Goal: Check status: Check status

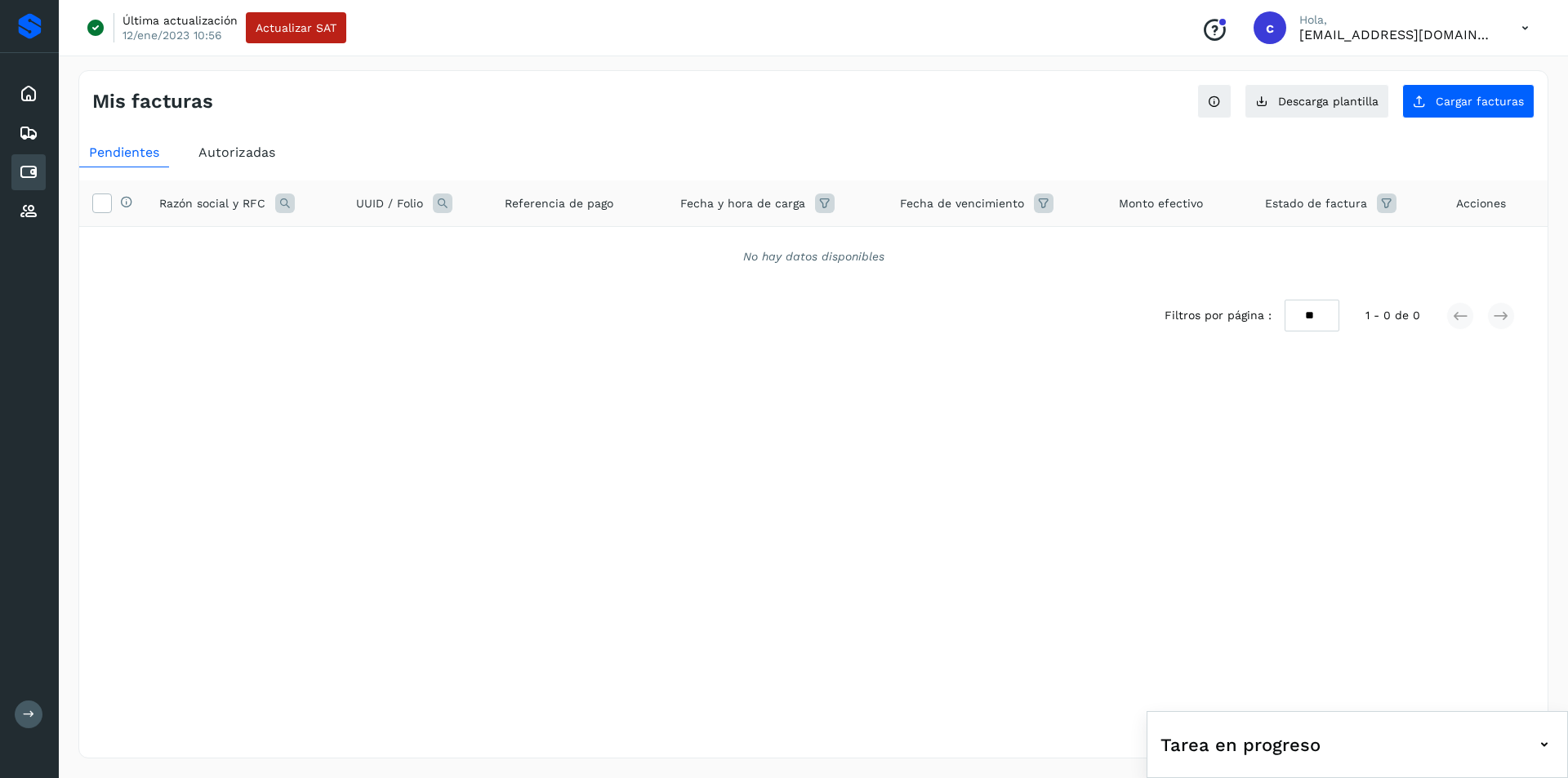
click at [32, 163] on icon at bounding box center [28, 172] width 20 height 20
click at [207, 149] on span "Autorizadas" at bounding box center [237, 152] width 77 height 15
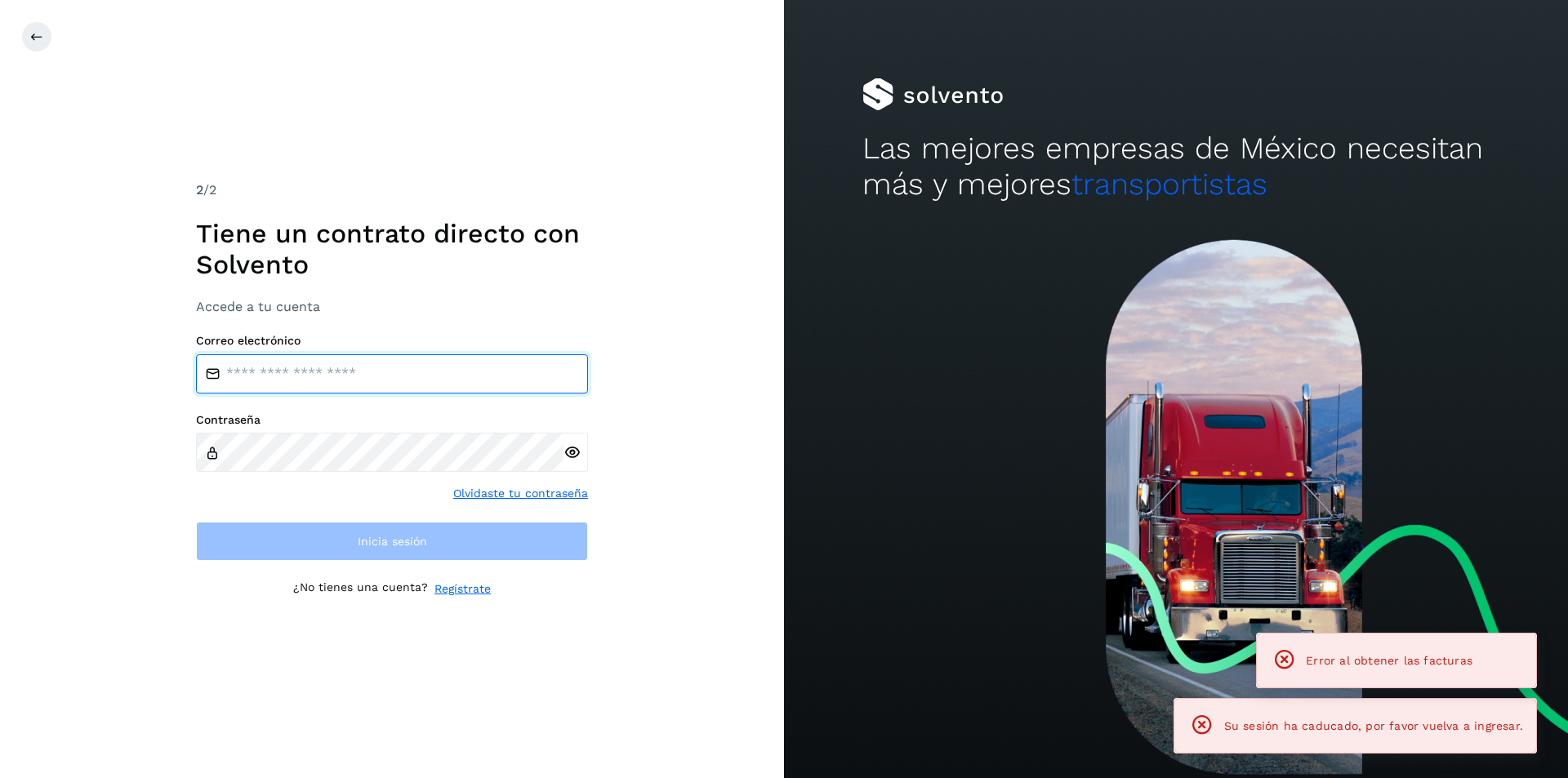
click at [330, 362] on input "email" at bounding box center [392, 374] width 392 height 39
type input "**********"
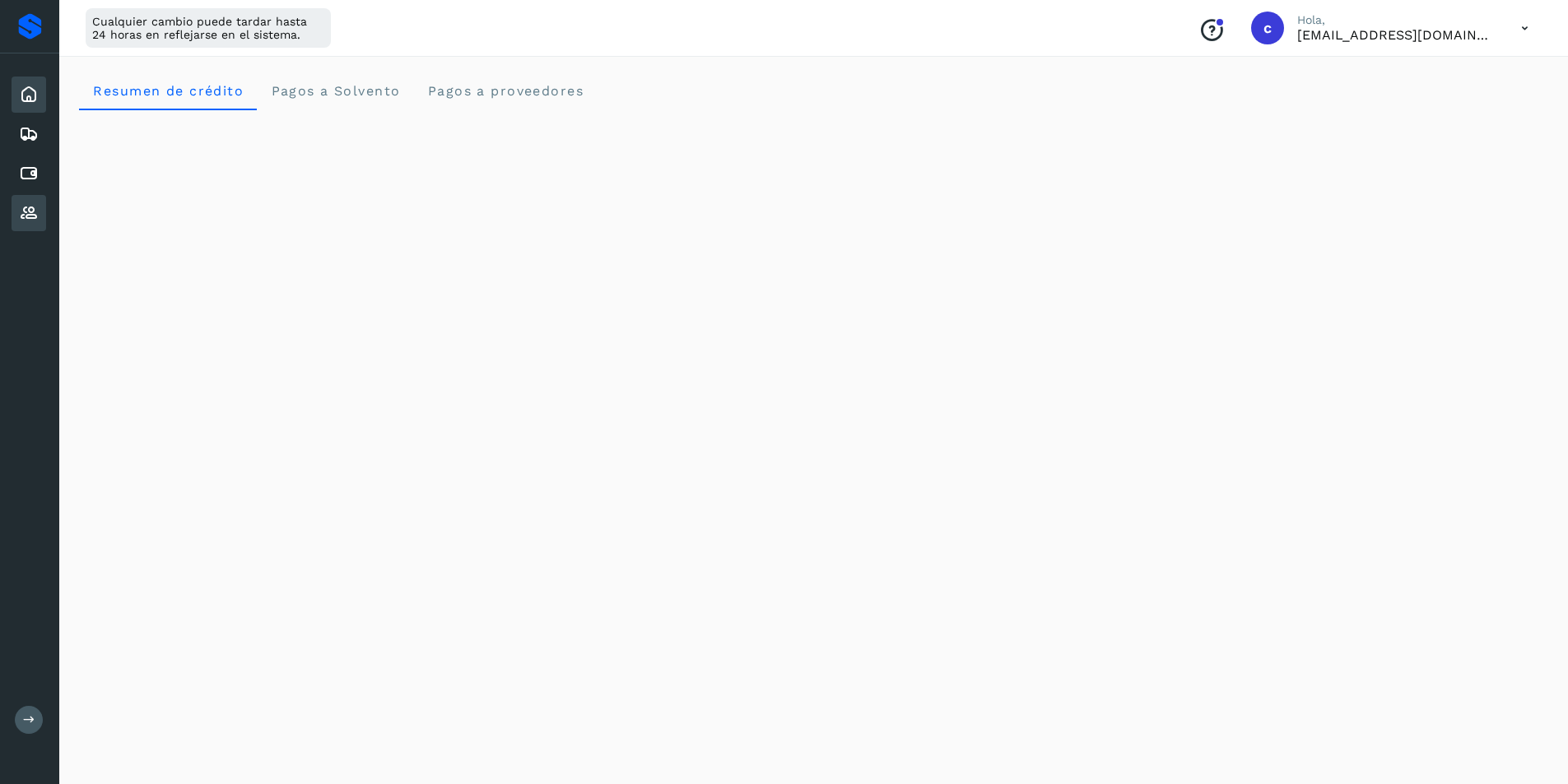
click at [14, 210] on div "Proveedores" at bounding box center [28, 213] width 34 height 36
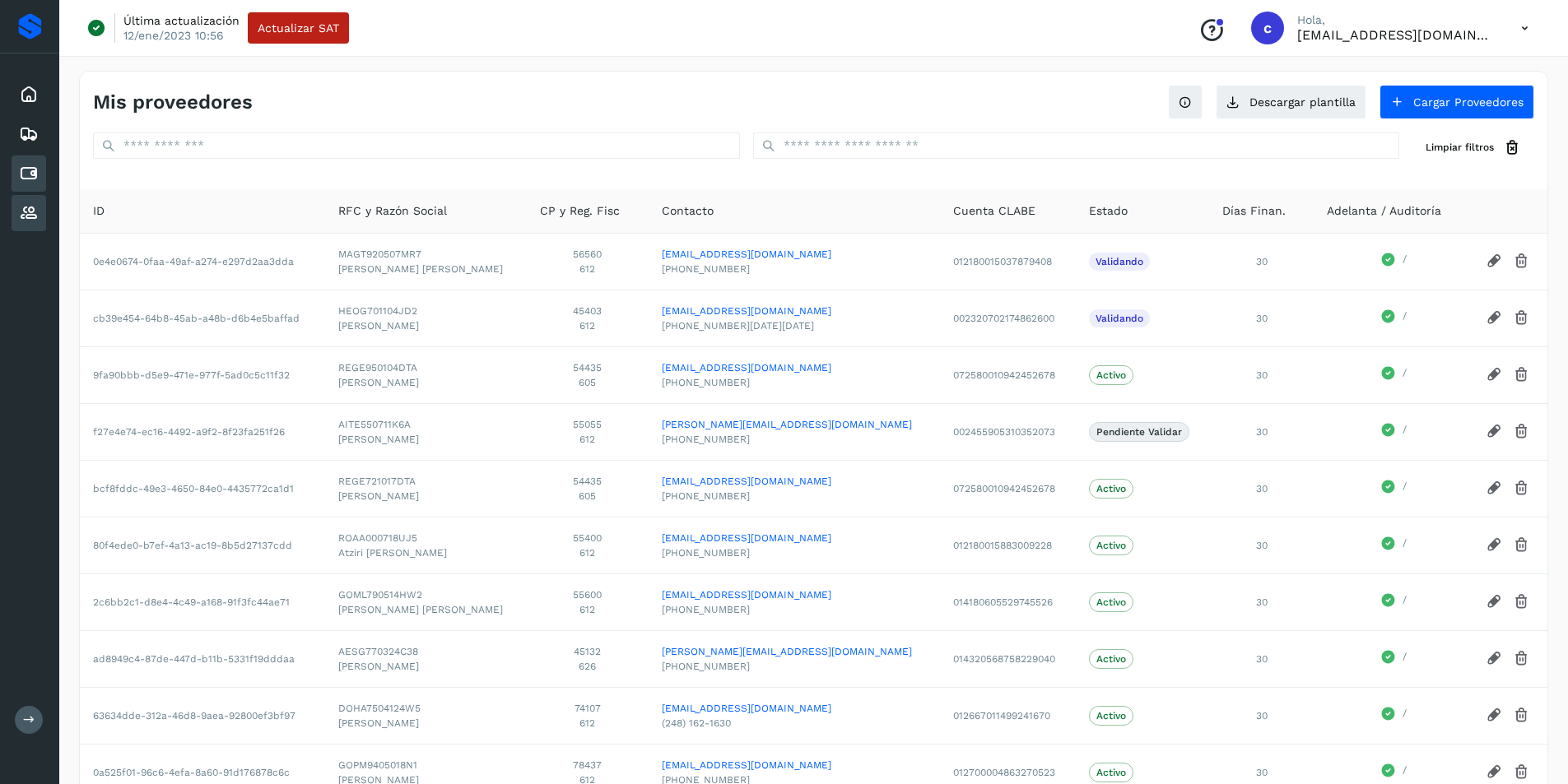
click at [28, 165] on icon at bounding box center [28, 173] width 20 height 20
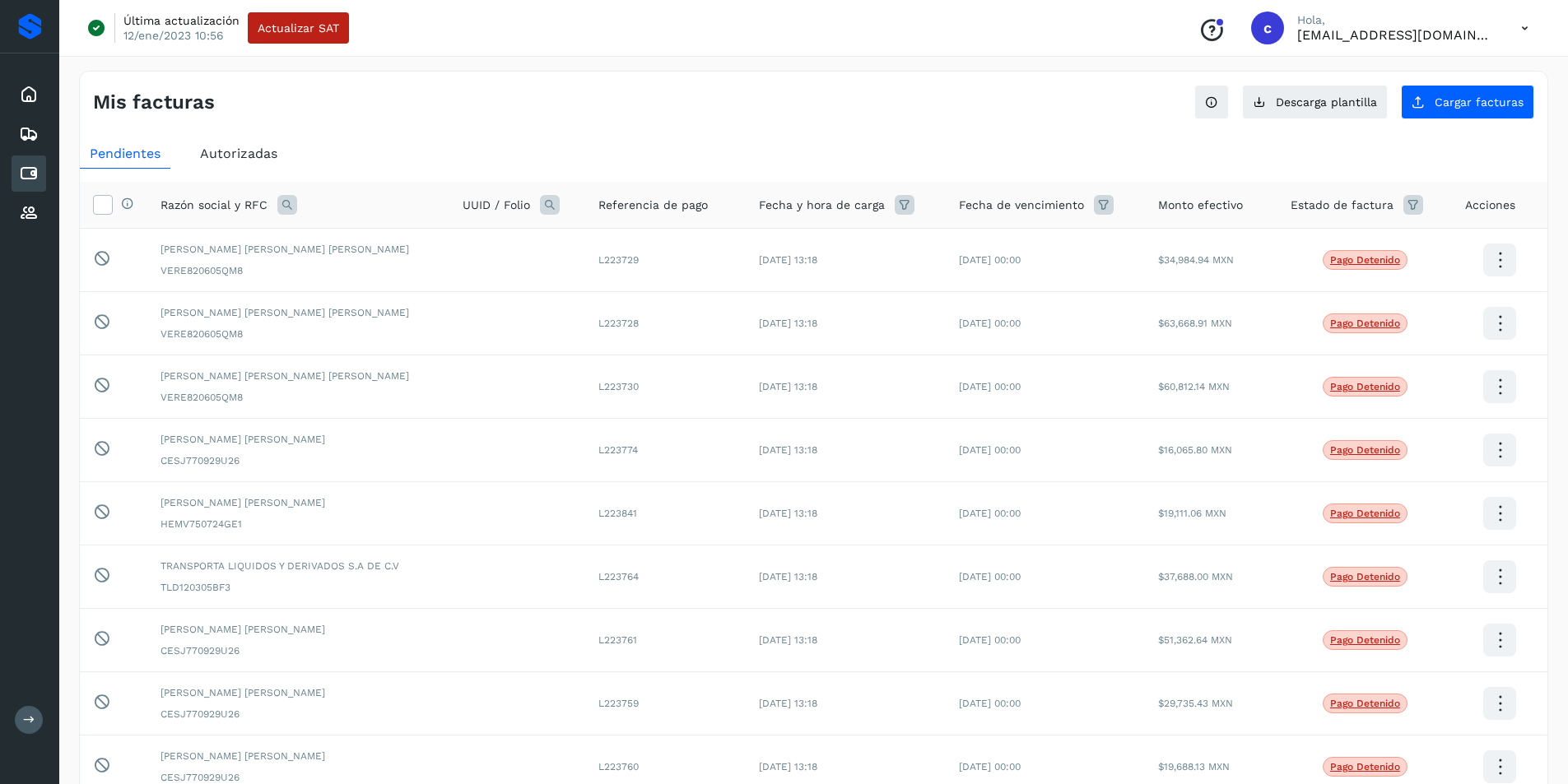
click at [252, 156] on span "Autorizadas" at bounding box center [239, 153] width 78 height 16
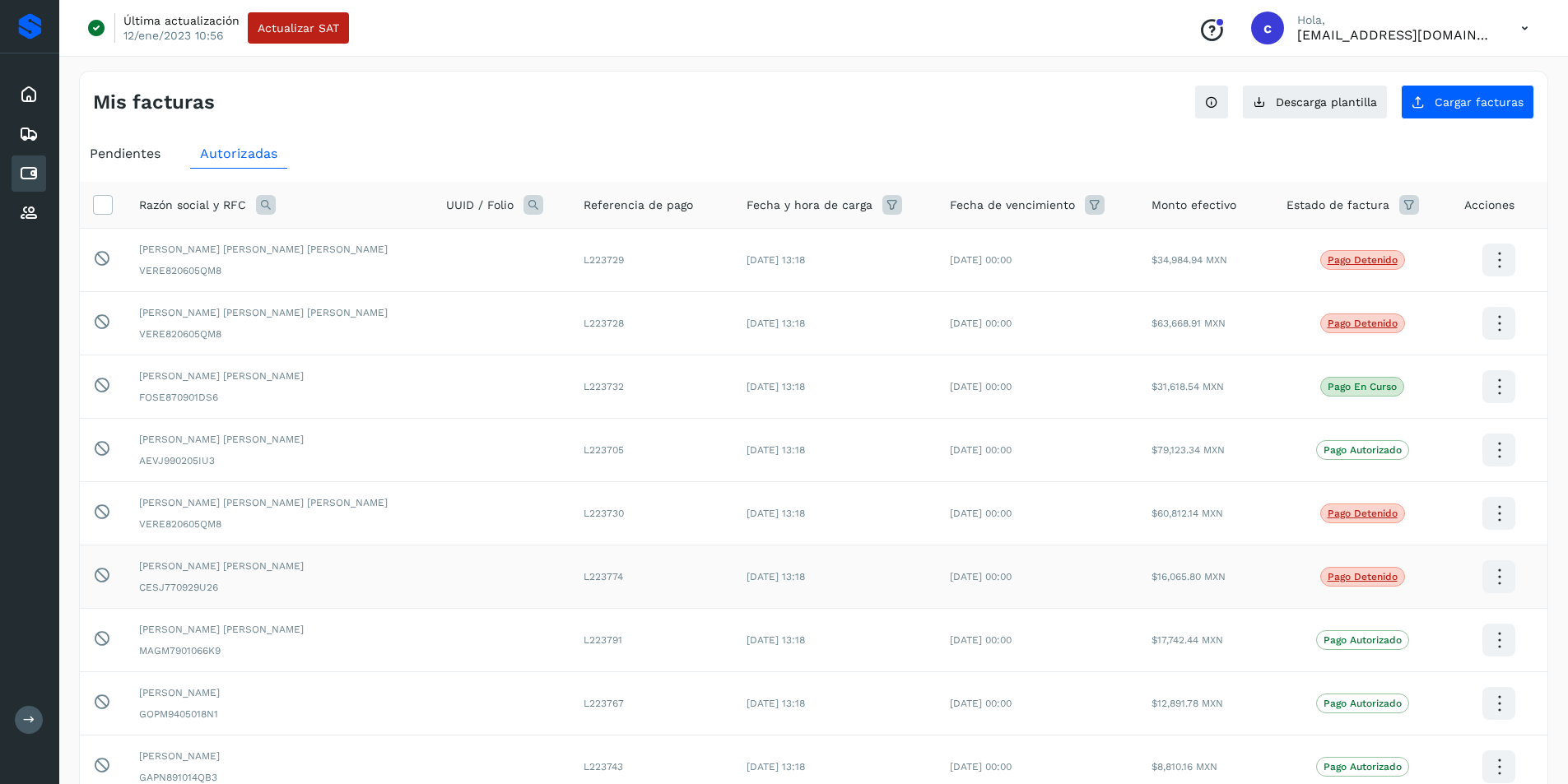
scroll to position [218, 0]
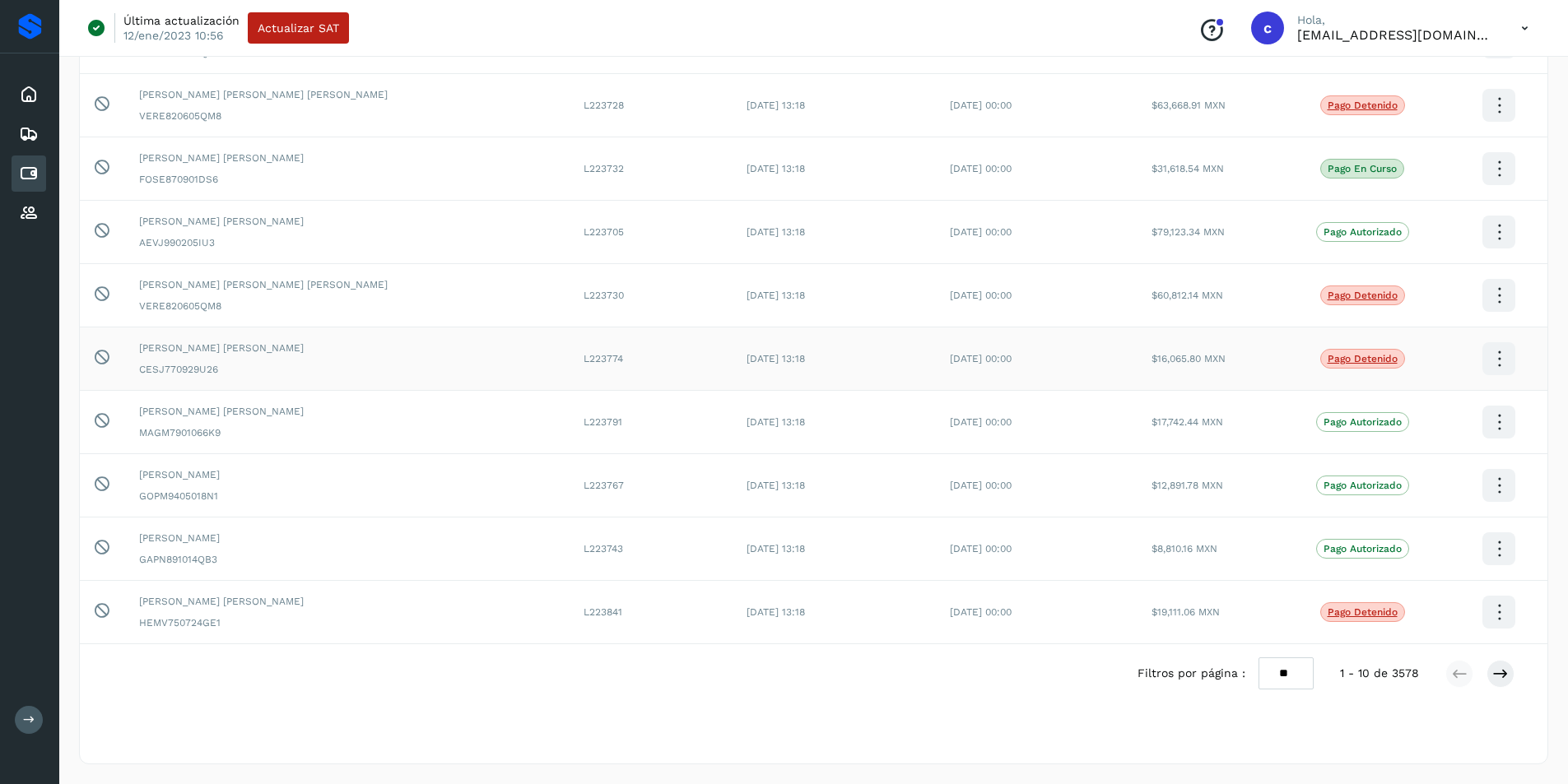
click at [1492, 360] on icon at bounding box center [1499, 358] width 39 height 39
click at [1396, 283] on div at bounding box center [784, 392] width 1568 height 784
click at [1431, 485] on div "Pago Autorizado" at bounding box center [1362, 485] width 151 height 20
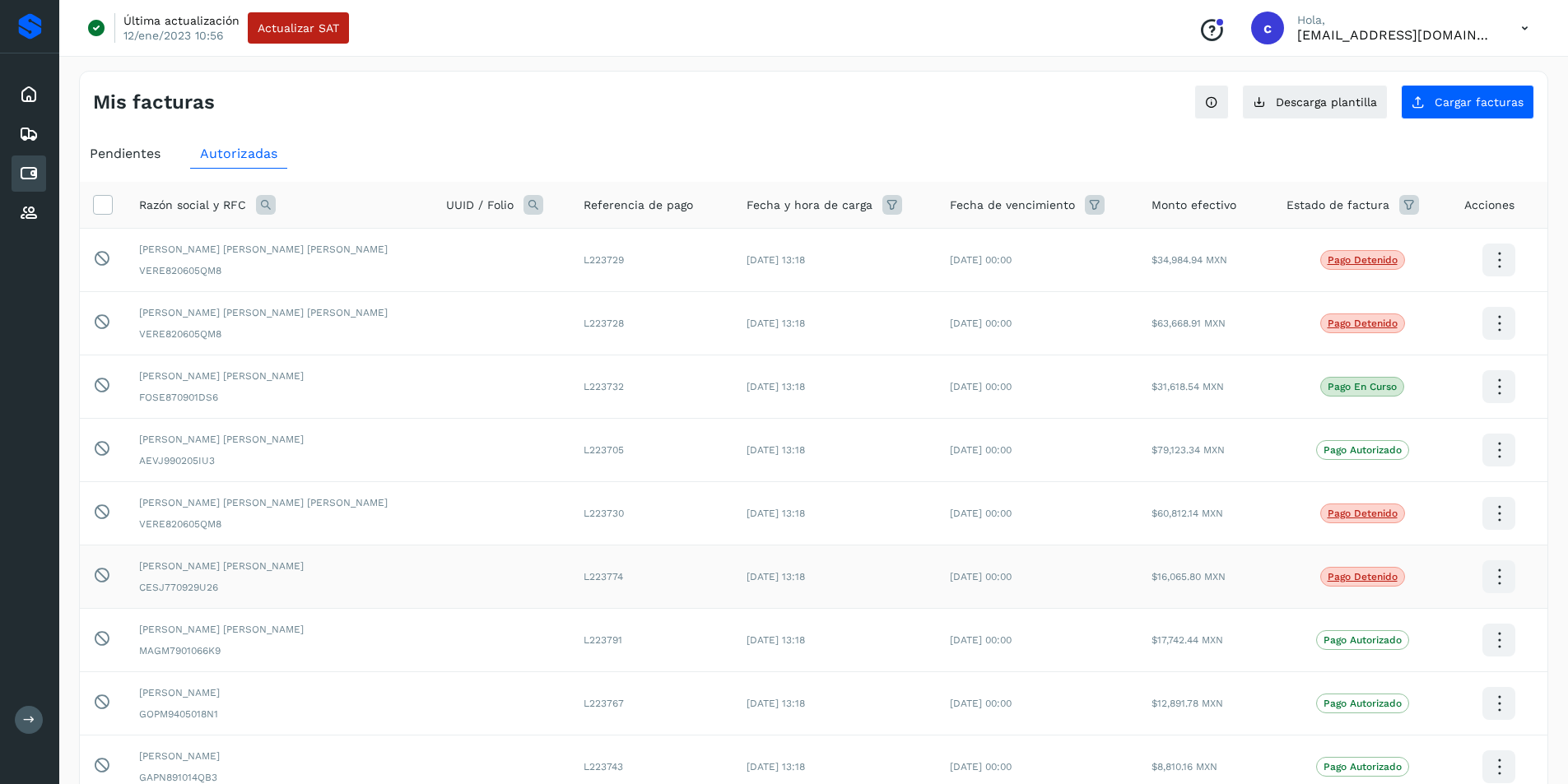
click at [1400, 212] on icon at bounding box center [1409, 204] width 20 height 20
click at [1383, 243] on icon at bounding box center [1375, 246] width 17 height 17
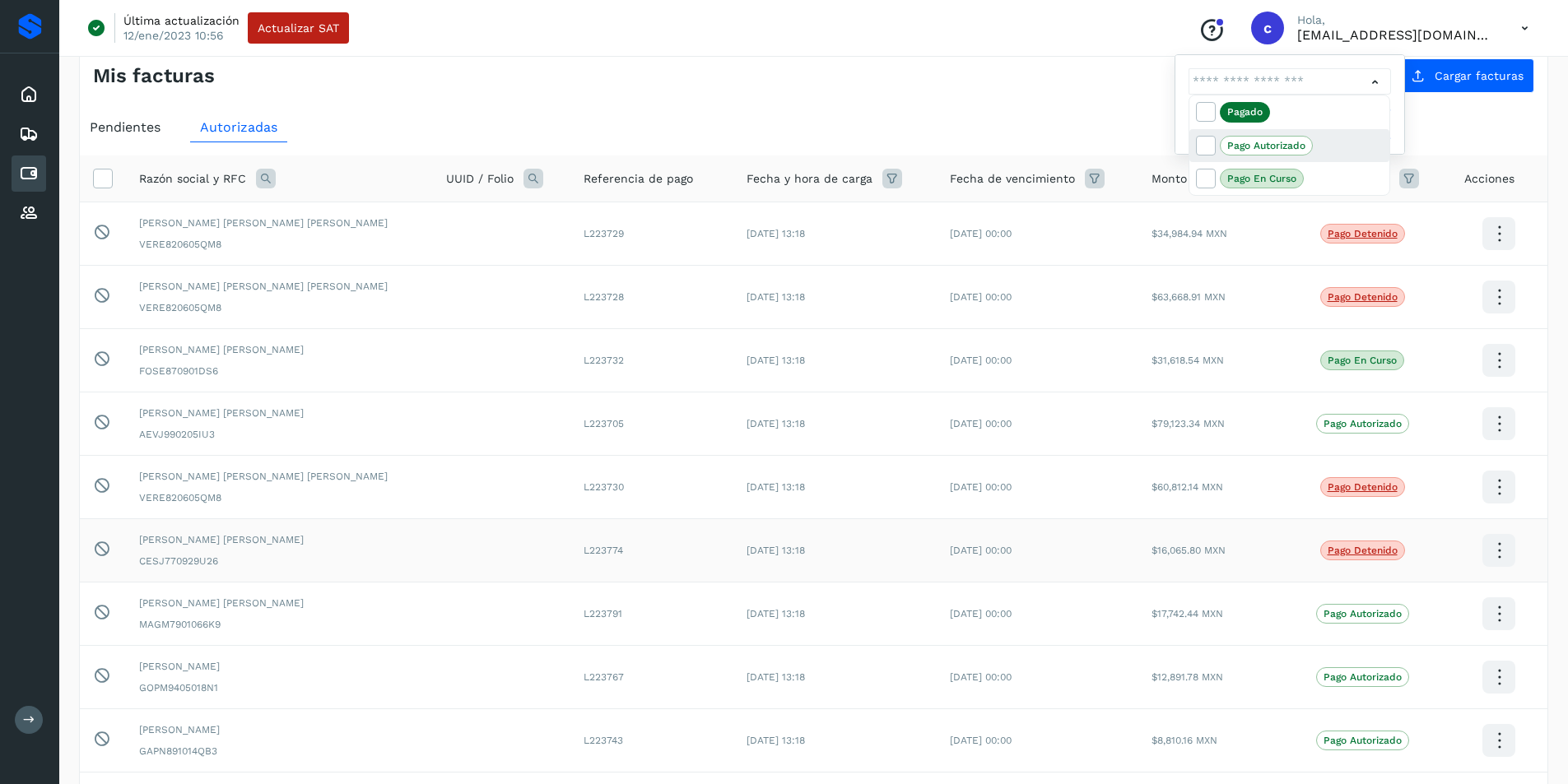
scroll to position [23, 0]
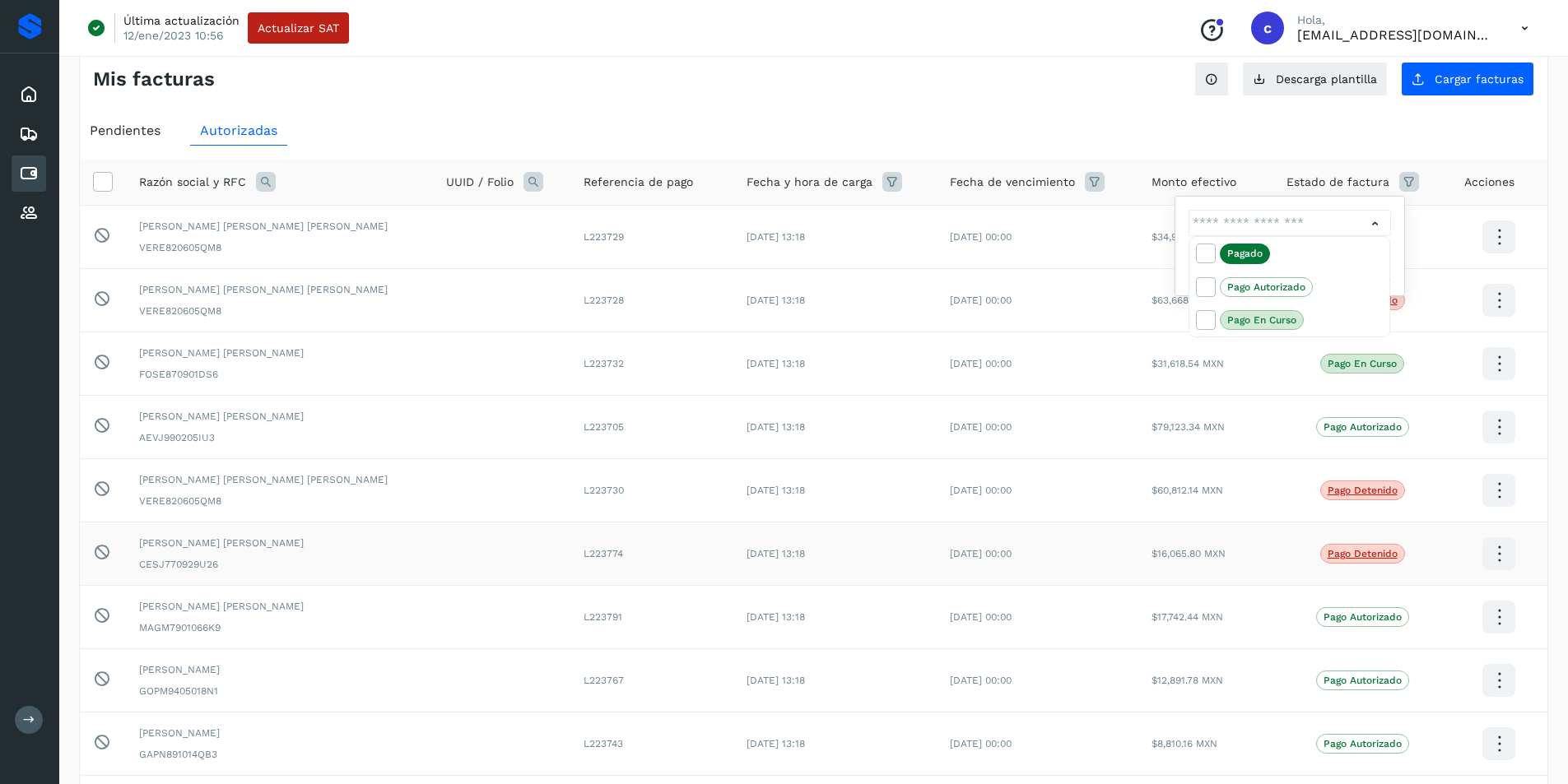
click at [1003, 39] on div at bounding box center [784, 392] width 1568 height 784
click at [1083, 446] on td "[DATE] 00:00" at bounding box center [1038, 427] width 203 height 64
